Goal: Task Accomplishment & Management: Use online tool/utility

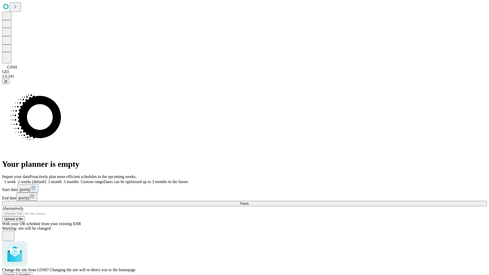
click at [31, 273] on span "Confirm" at bounding box center [25, 275] width 12 height 4
click at [16, 180] on label "1 week" at bounding box center [9, 182] width 14 height 4
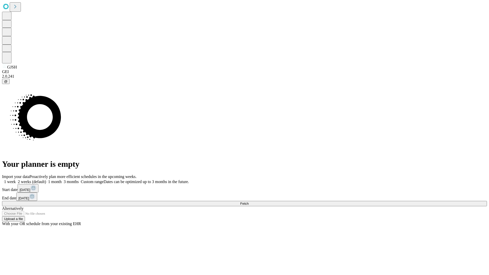
click at [249, 202] on span "Fetch" at bounding box center [244, 204] width 8 height 4
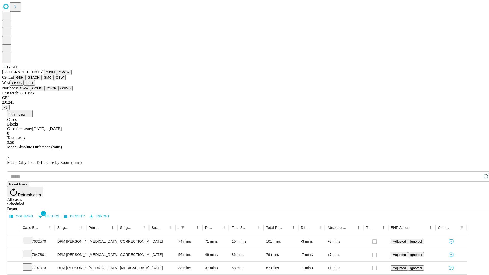
click at [57, 75] on button "GMCM" at bounding box center [64, 72] width 15 height 5
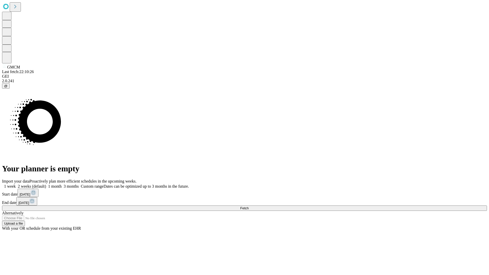
click at [249, 206] on span "Fetch" at bounding box center [244, 208] width 8 height 4
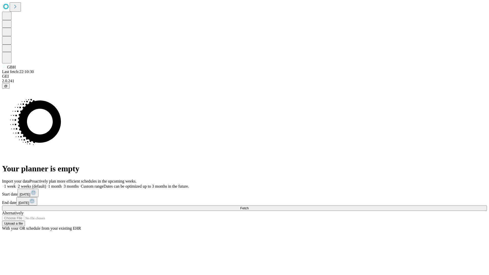
click at [16, 184] on label "1 week" at bounding box center [9, 186] width 14 height 4
click at [249, 206] on span "Fetch" at bounding box center [244, 208] width 8 height 4
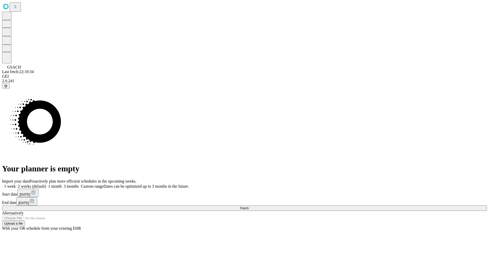
click at [16, 184] on label "1 week" at bounding box center [9, 186] width 14 height 4
click at [249, 206] on span "Fetch" at bounding box center [244, 208] width 8 height 4
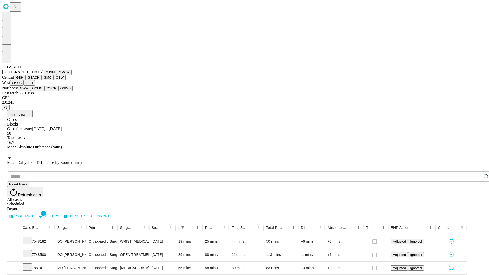
click at [42, 80] on button "GMC" at bounding box center [48, 77] width 12 height 5
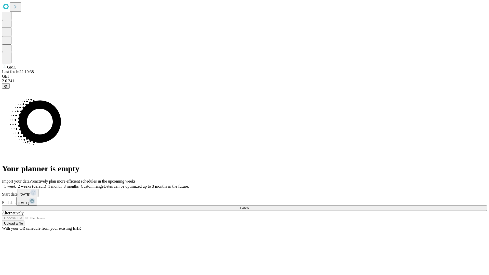
click at [16, 184] on label "1 week" at bounding box center [9, 186] width 14 height 4
click at [249, 206] on span "Fetch" at bounding box center [244, 208] width 8 height 4
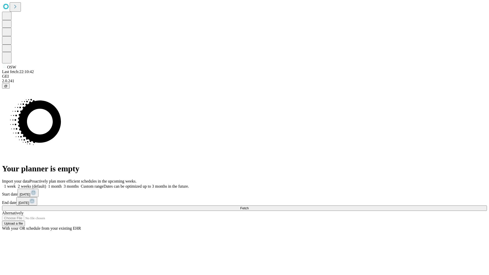
click at [249, 206] on span "Fetch" at bounding box center [244, 208] width 8 height 4
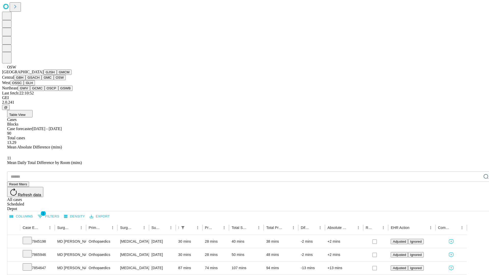
click at [24, 86] on button "OSSC" at bounding box center [17, 82] width 14 height 5
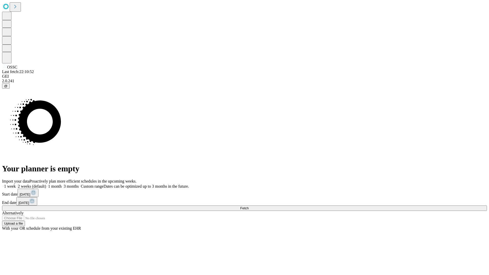
click at [16, 184] on label "1 week" at bounding box center [9, 186] width 14 height 4
click at [249, 206] on span "Fetch" at bounding box center [244, 208] width 8 height 4
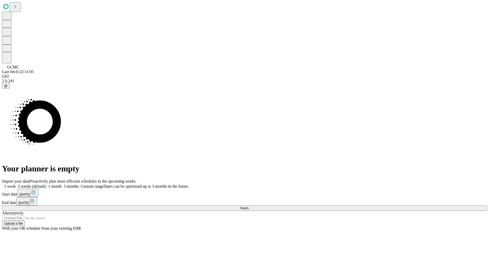
click at [16, 184] on label "1 week" at bounding box center [9, 186] width 14 height 4
click at [249, 206] on span "Fetch" at bounding box center [244, 208] width 8 height 4
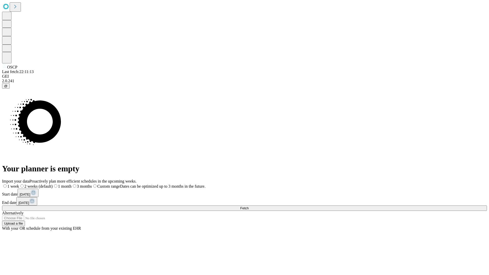
click at [19, 184] on label "1 week" at bounding box center [10, 186] width 17 height 4
click at [249, 206] on span "Fetch" at bounding box center [244, 208] width 8 height 4
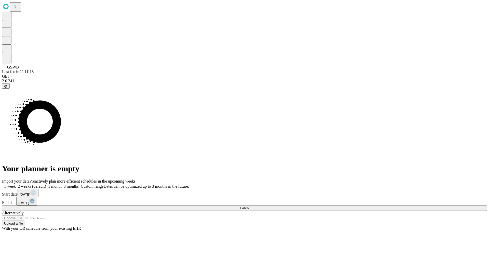
click at [249, 206] on span "Fetch" at bounding box center [244, 208] width 8 height 4
